Goal: Task Accomplishment & Management: Use online tool/utility

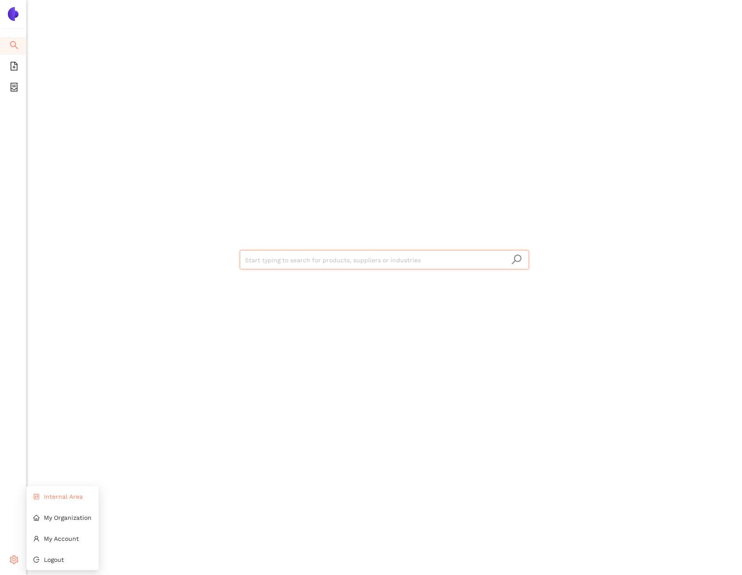
click at [48, 504] on li "Internal Area" at bounding box center [62, 497] width 72 height 18
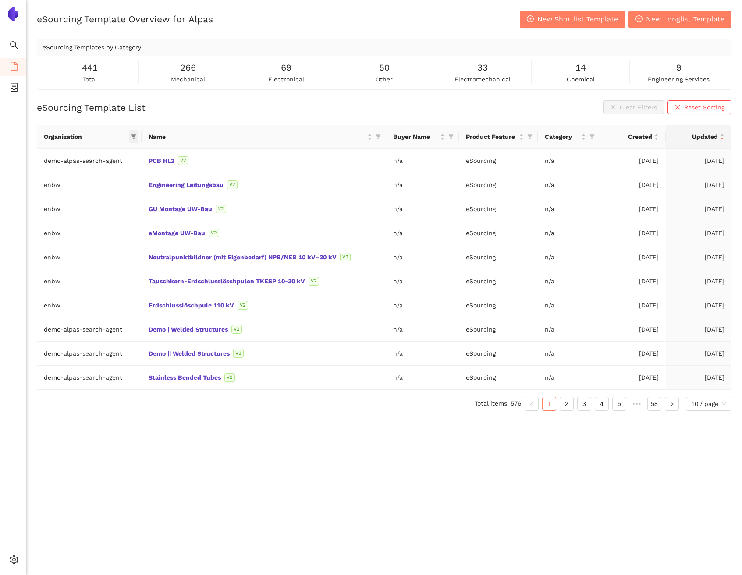
click at [135, 137] on icon "filter" at bounding box center [133, 136] width 5 height 5
click at [18, 92] on span "container" at bounding box center [14, 89] width 9 height 18
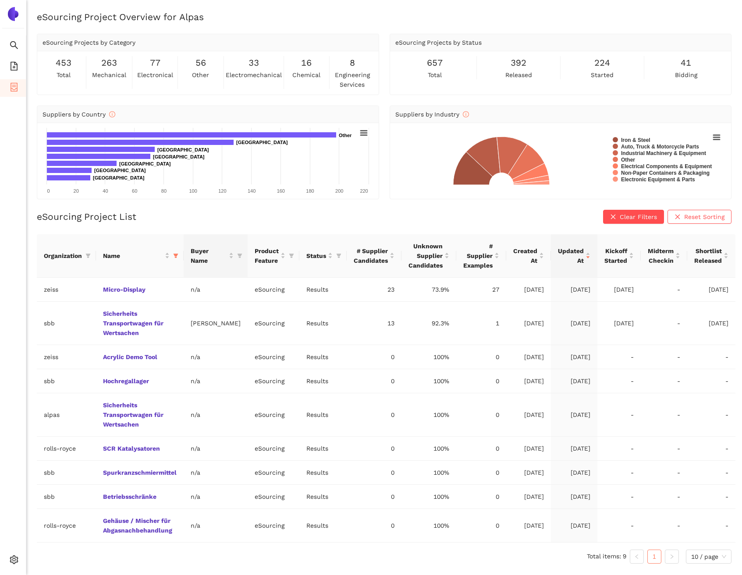
scroll to position [11, 0]
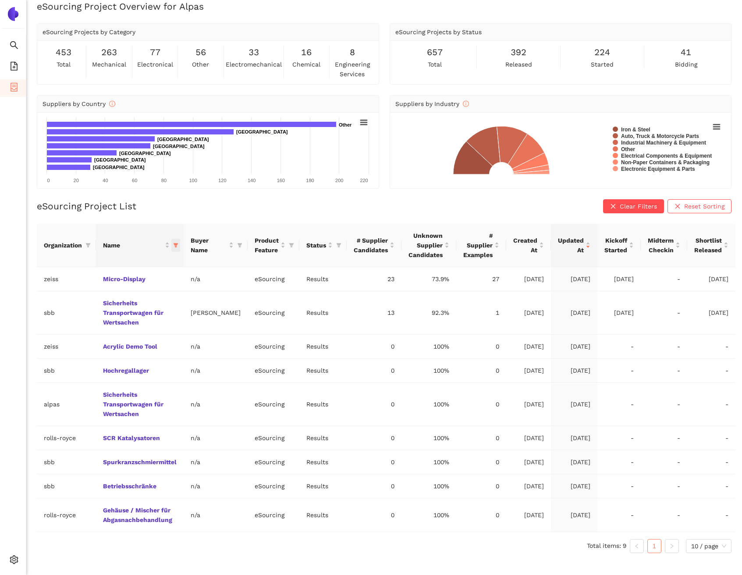
click at [177, 244] on icon "filter" at bounding box center [175, 245] width 5 height 4
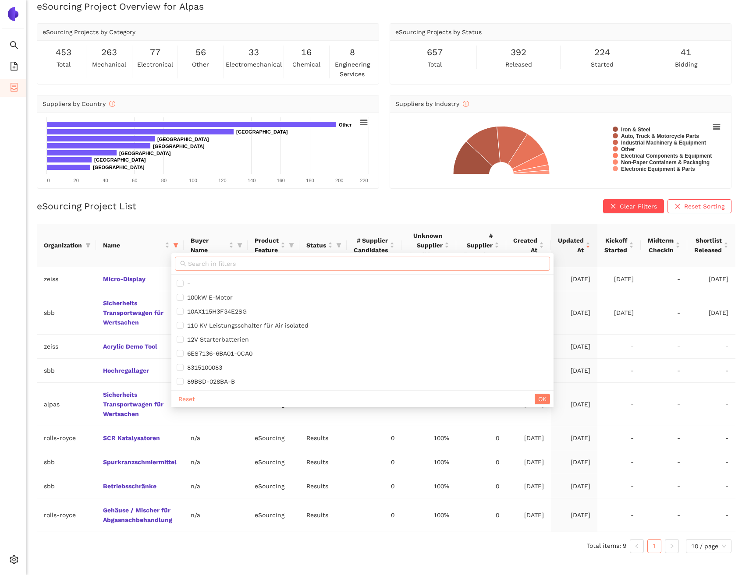
click at [198, 261] on input "text" at bounding box center [366, 264] width 357 height 10
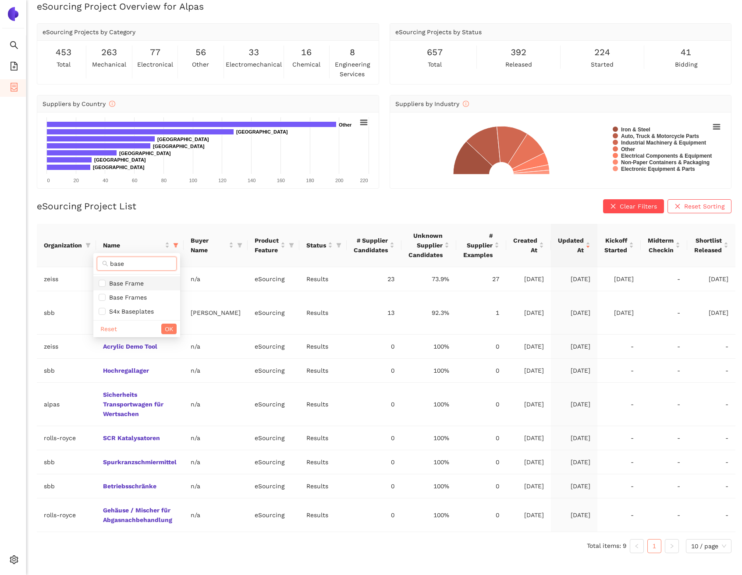
type input "base"
click at [168, 287] on span "Base Frame" at bounding box center [137, 284] width 76 height 10
checkbox input "true"
click at [163, 325] on button "OK" at bounding box center [168, 329] width 15 height 11
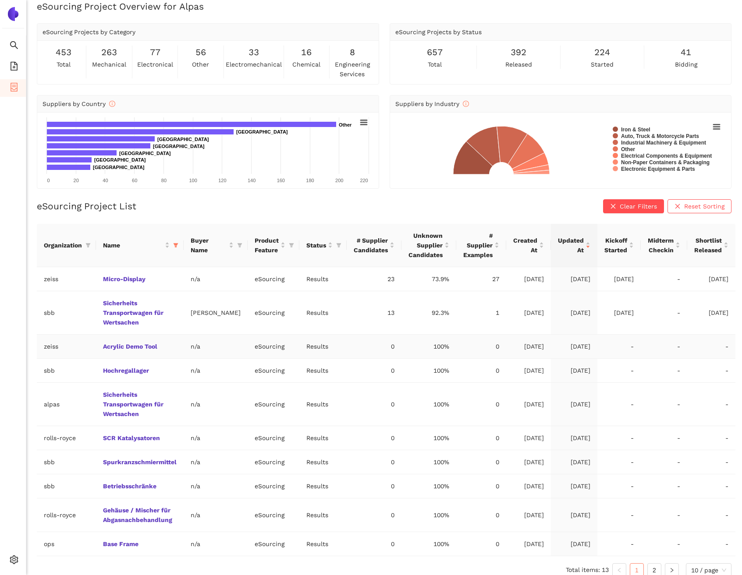
scroll to position [20, 0]
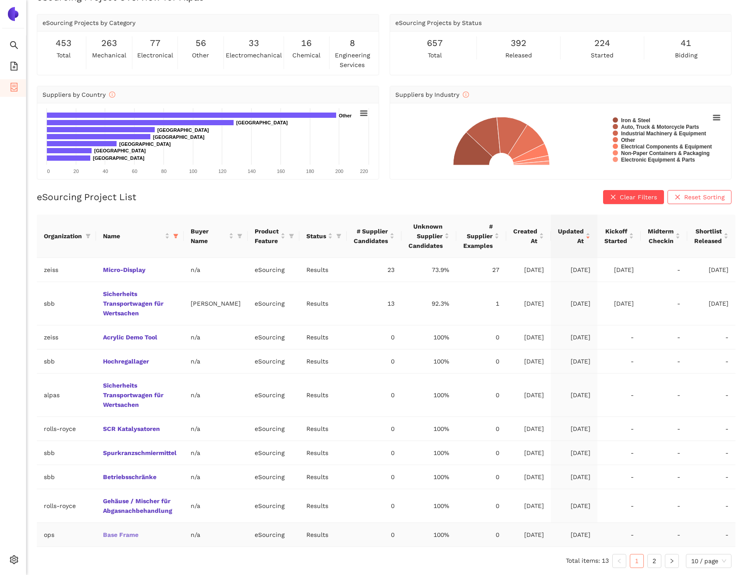
click at [0, 0] on link "Base Frame" at bounding box center [0, 0] width 0 height 0
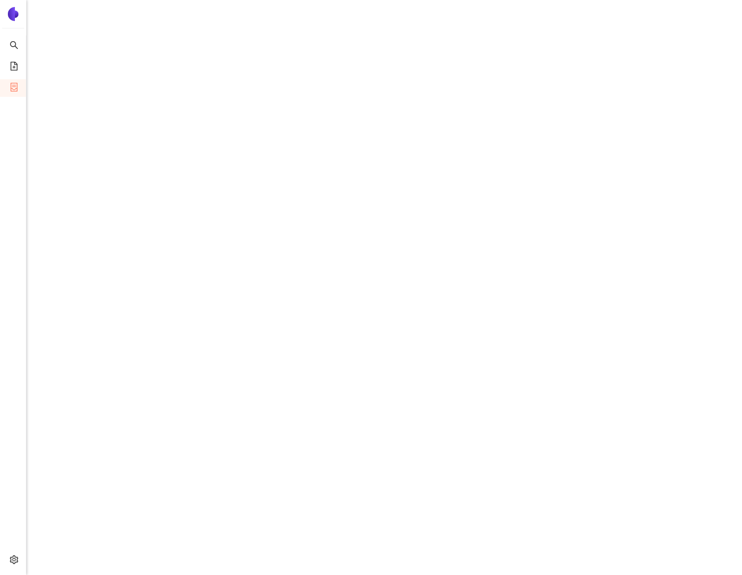
scroll to position [162, 0]
click at [14, 83] on icon "container" at bounding box center [14, 87] width 9 height 9
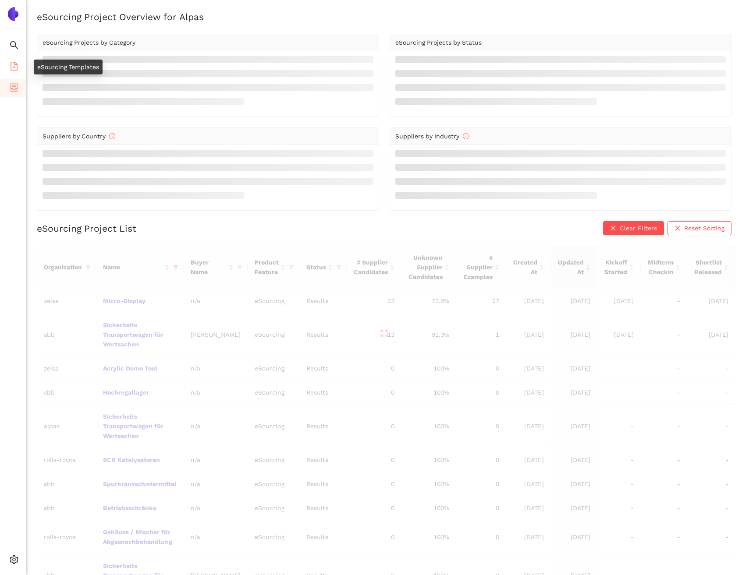
click at [16, 66] on icon "file-add" at bounding box center [14, 66] width 9 height 9
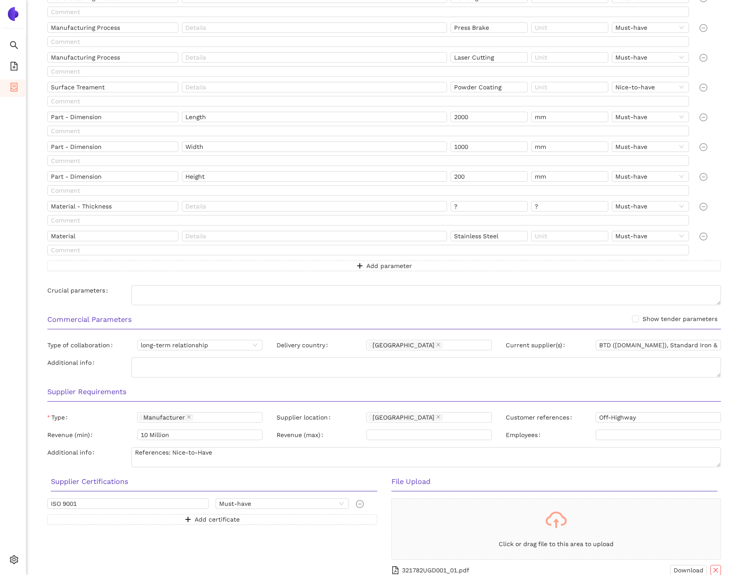
scroll to position [552, 0]
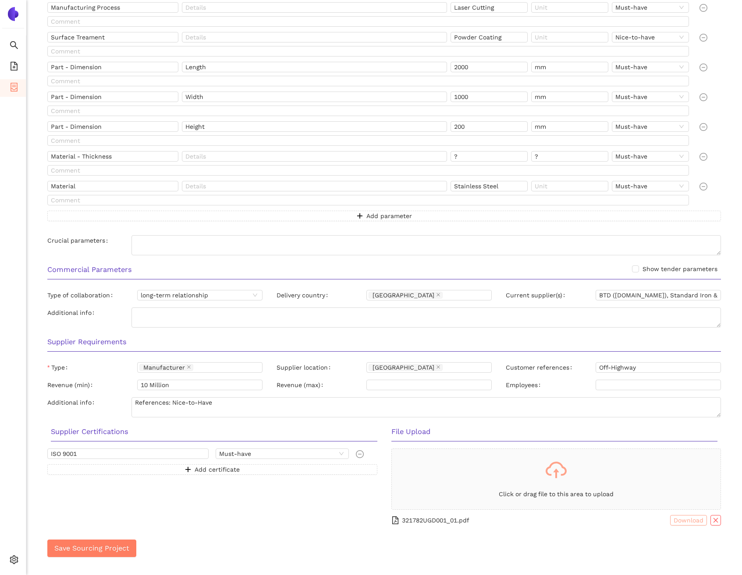
click at [673, 521] on span "Download" at bounding box center [688, 521] width 30 height 10
drag, startPoint x: 651, startPoint y: 297, endPoint x: 717, endPoint y: 298, distance: 65.7
click at [717, 298] on div "Current supplier(s) BTD (btdmfg.com), Standard Iron & Wire Works LLC (std-iron.…" at bounding box center [613, 297] width 229 height 14
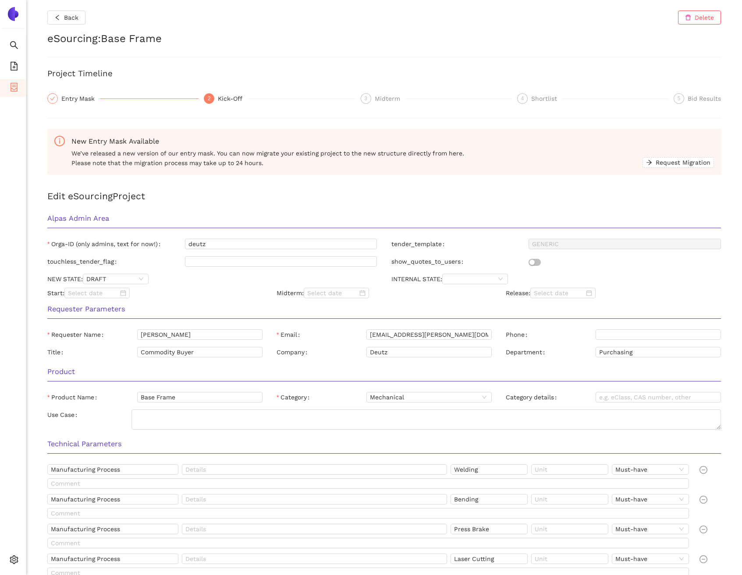
scroll to position [0, 0]
click at [522, 101] on div "4 Shortlist" at bounding box center [592, 98] width 151 height 11
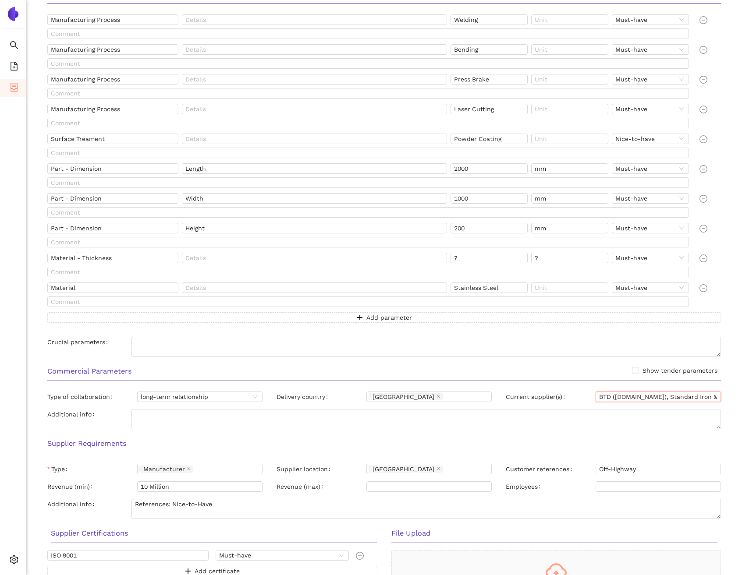
scroll to position [0, 81]
drag, startPoint x: 624, startPoint y: 397, endPoint x: 722, endPoint y: 397, distance: 98.1
click at [722, 397] on div "Back Delete eSourcing : Base Frame Project Timeline Entry Mask 2 Kick-Off 3 Mid…" at bounding box center [383, 287] width 715 height 575
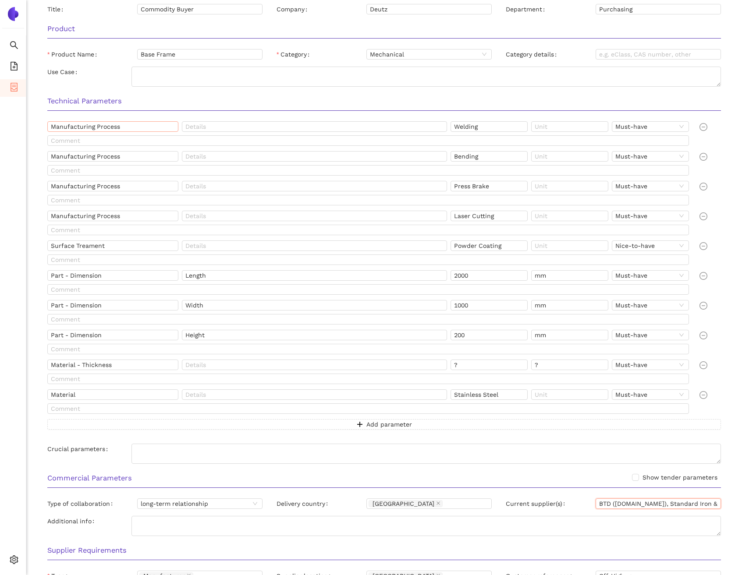
scroll to position [336, 0]
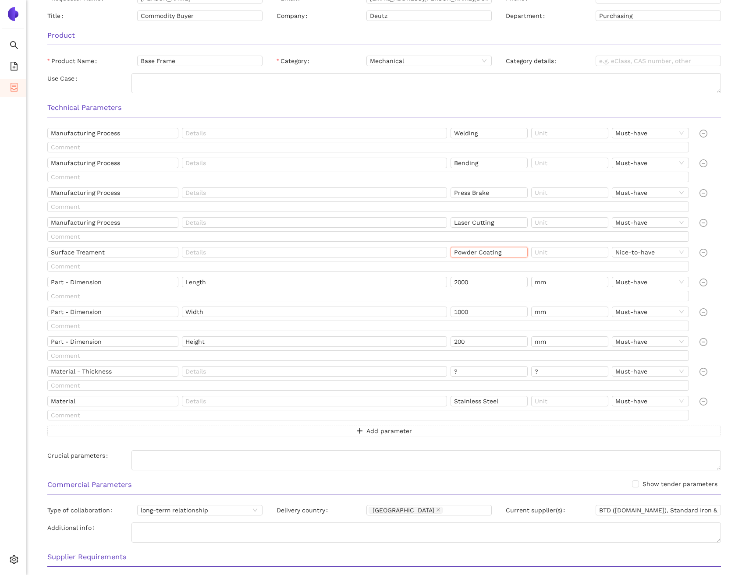
click at [467, 251] on input "Powder Coating" at bounding box center [488, 252] width 77 height 11
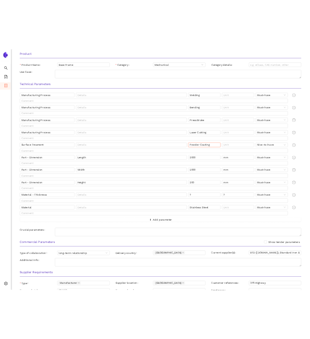
scroll to position [361, 0]
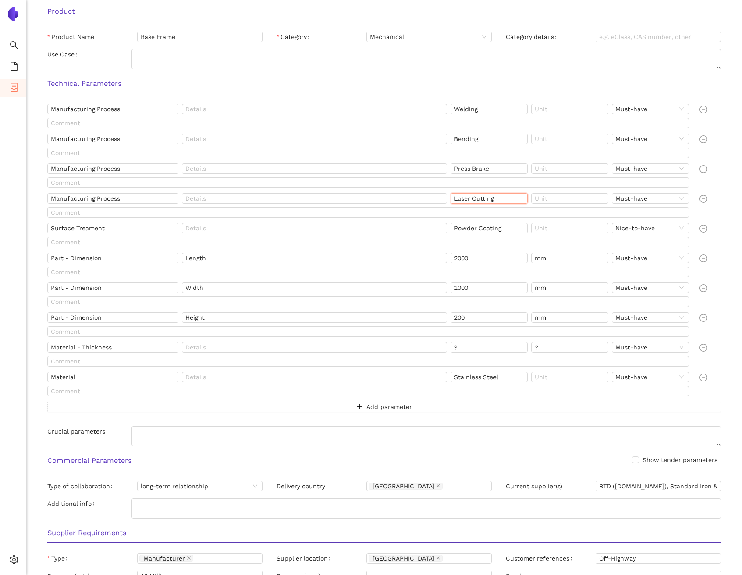
click at [458, 199] on input "Laser Cutting" at bounding box center [488, 198] width 77 height 11
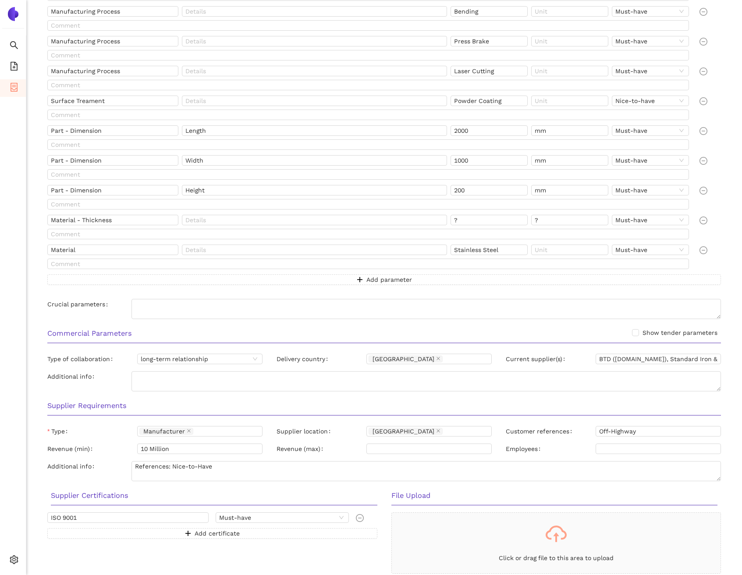
scroll to position [552, 0]
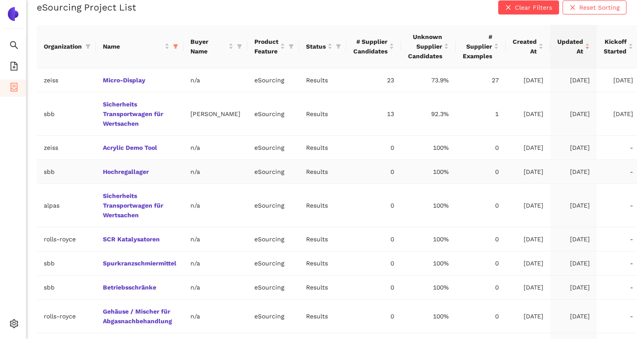
scroll to position [163, 0]
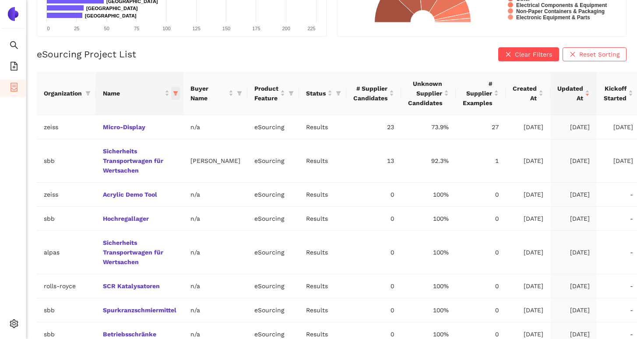
click at [177, 92] on icon "filter" at bounding box center [175, 93] width 5 height 4
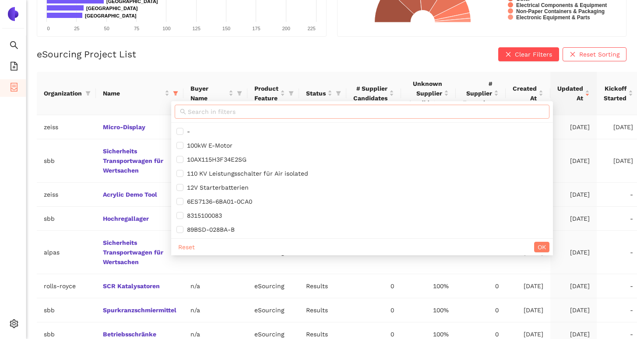
click at [197, 108] on input "text" at bounding box center [366, 112] width 357 height 10
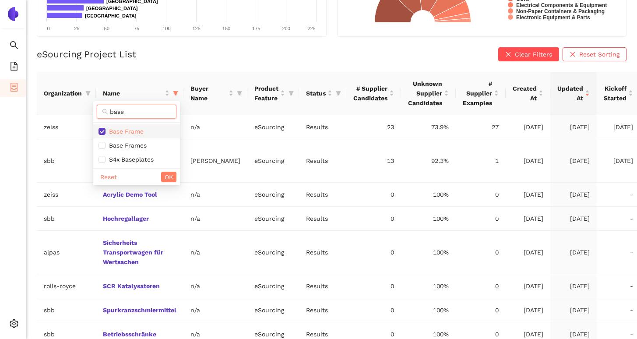
type input "base"
click at [175, 133] on li "Base Frame" at bounding box center [136, 131] width 87 height 14
checkbox input "false"
click at [169, 180] on span "OK" at bounding box center [169, 177] width 8 height 10
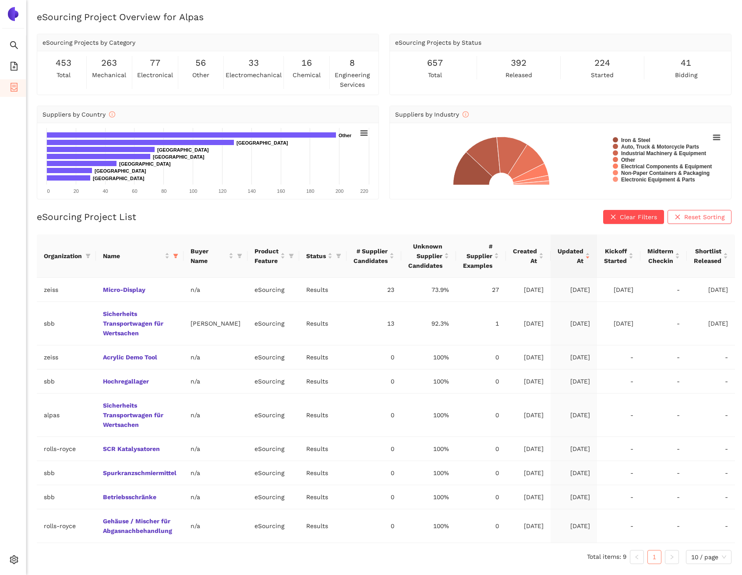
scroll to position [11, 0]
